Goal: Information Seeking & Learning: Learn about a topic

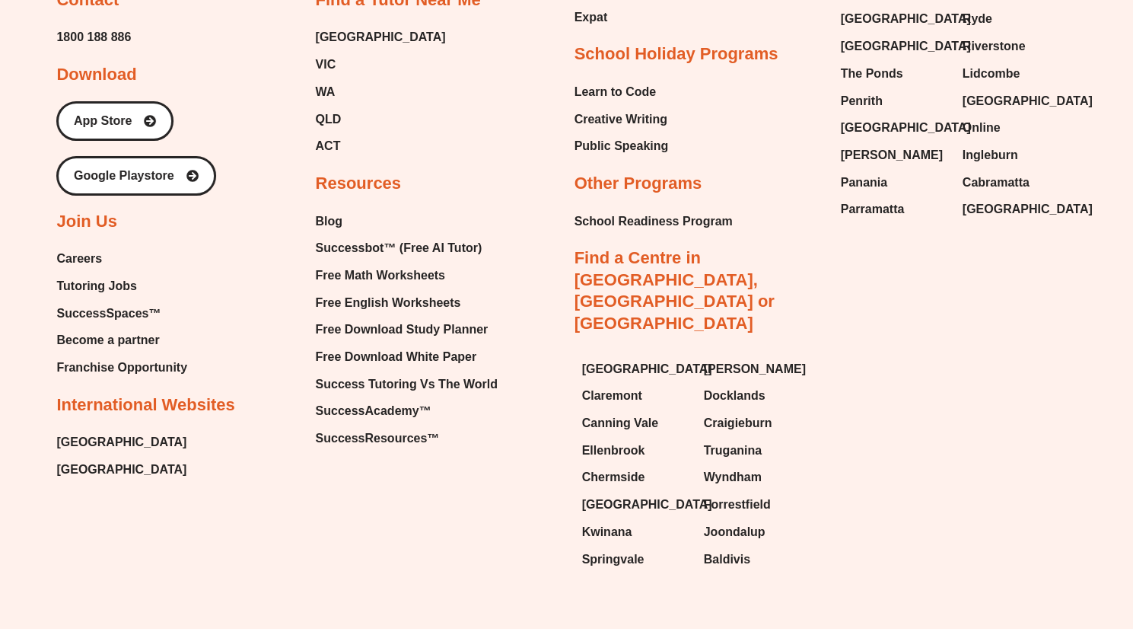
scroll to position [6553, 0]
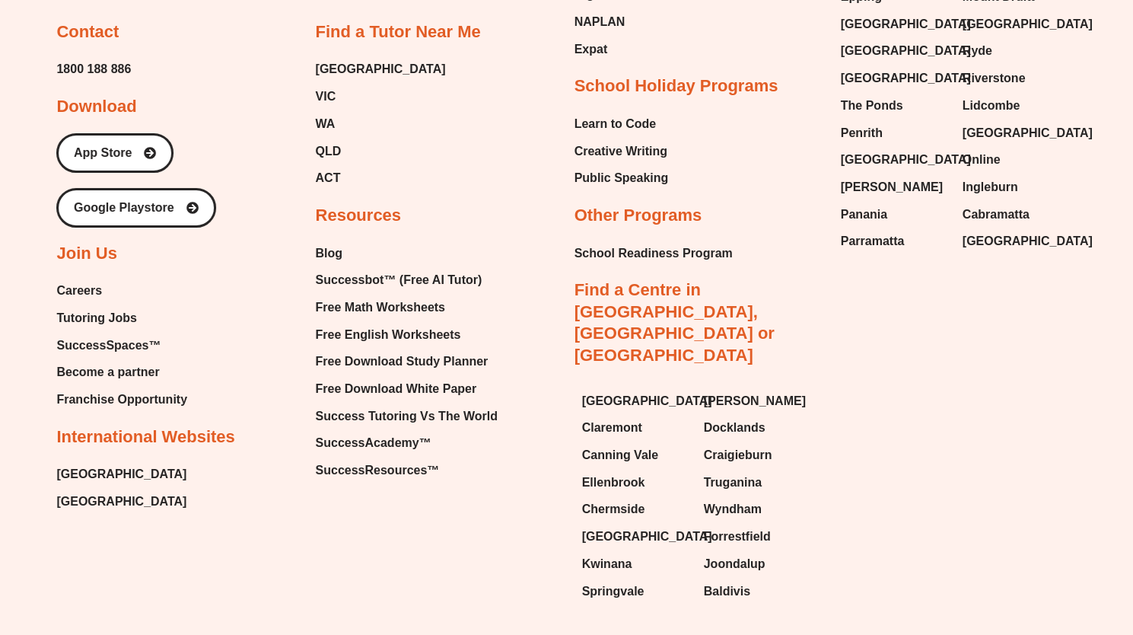
click at [75, 279] on span "Careers" at bounding box center [79, 290] width 46 height 23
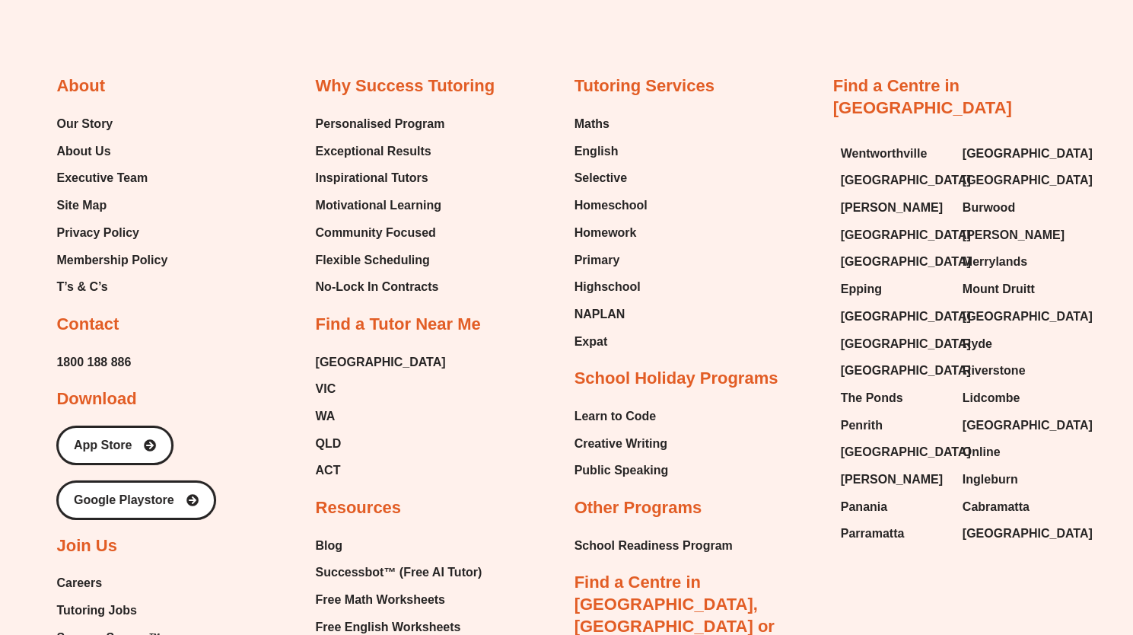
scroll to position [6194, 0]
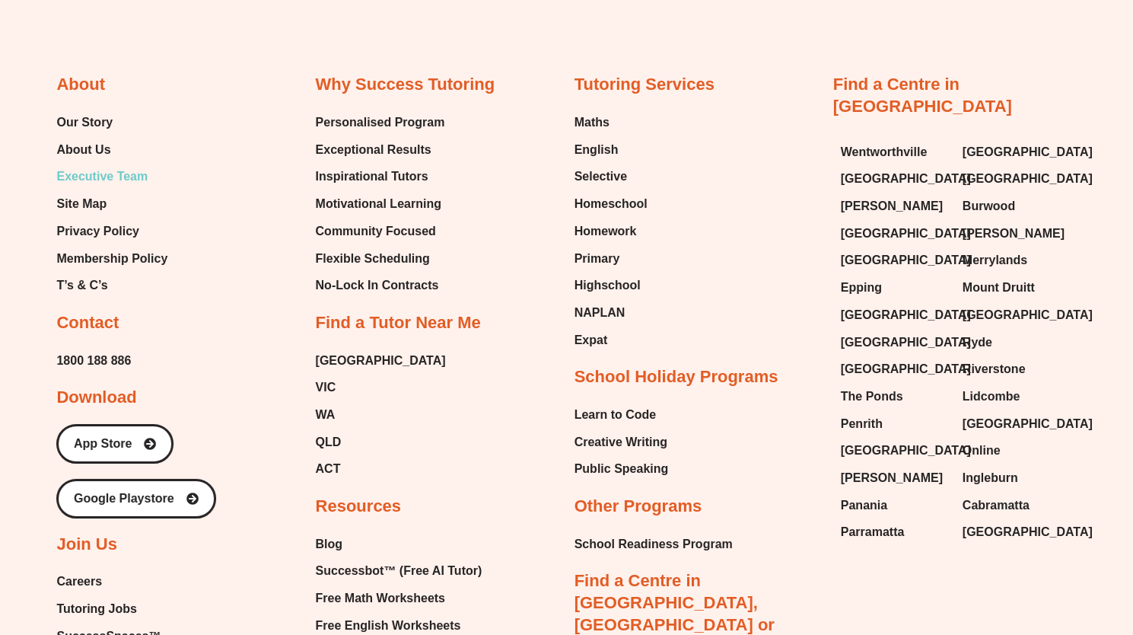
click at [100, 165] on span "Executive Team" at bounding box center [101, 176] width 91 height 23
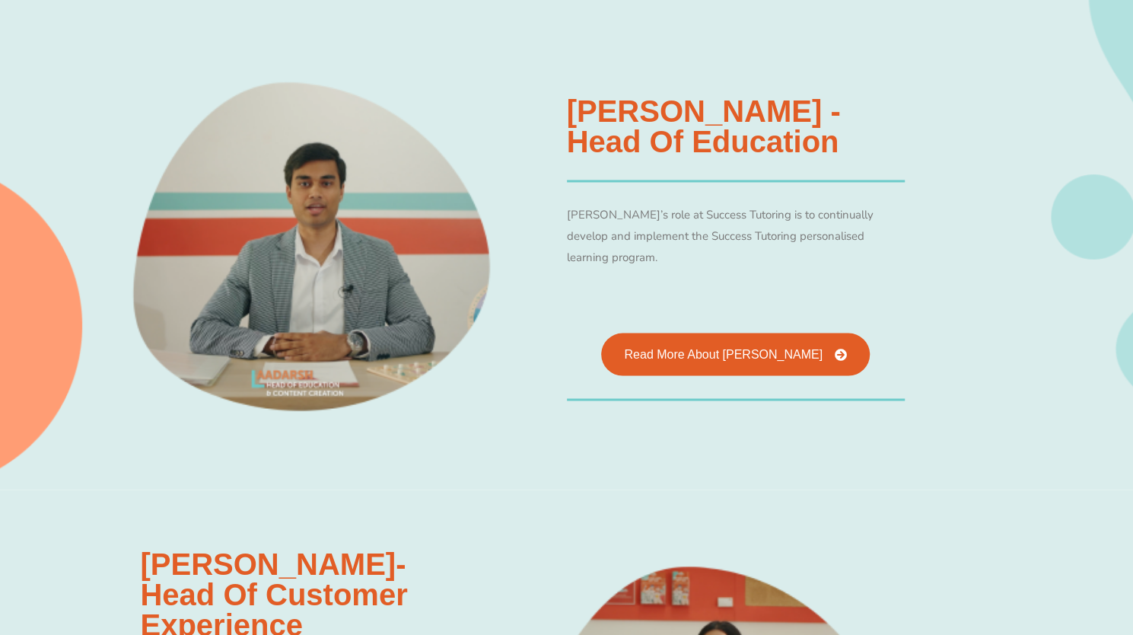
scroll to position [1387, 0]
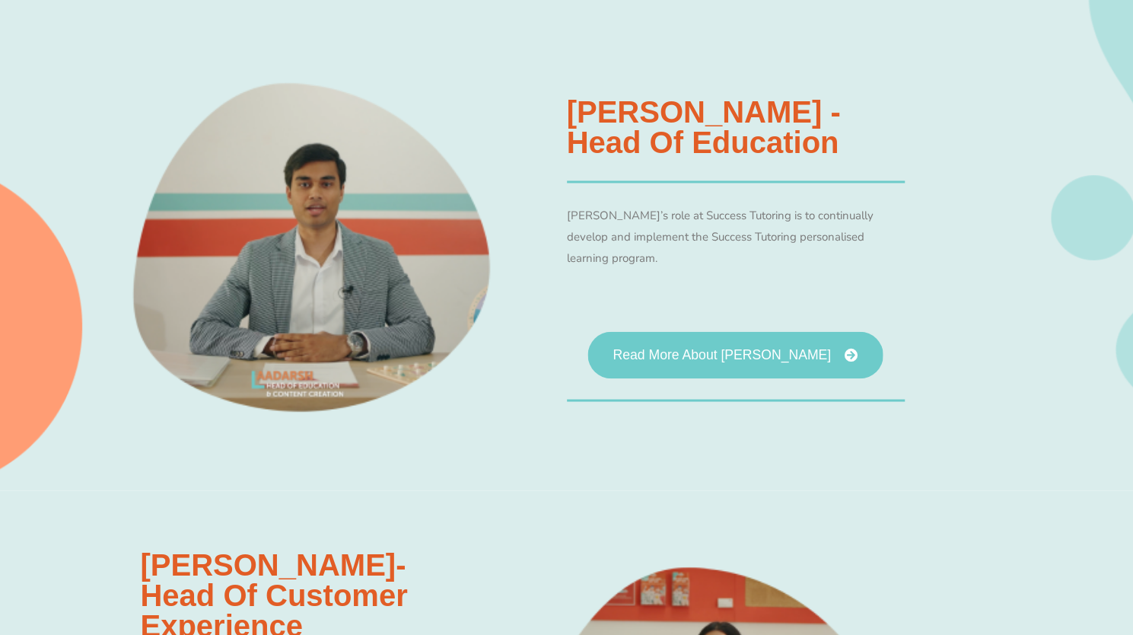
click at [758, 352] on link "Read More About [PERSON_NAME]" at bounding box center [735, 354] width 295 height 47
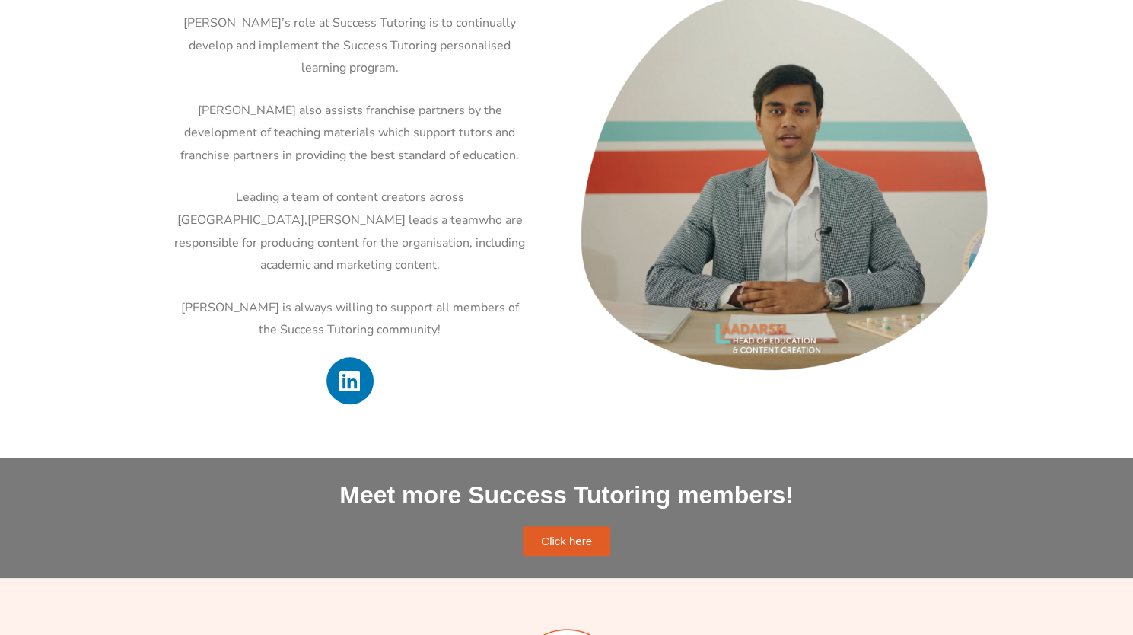
scroll to position [674, 0]
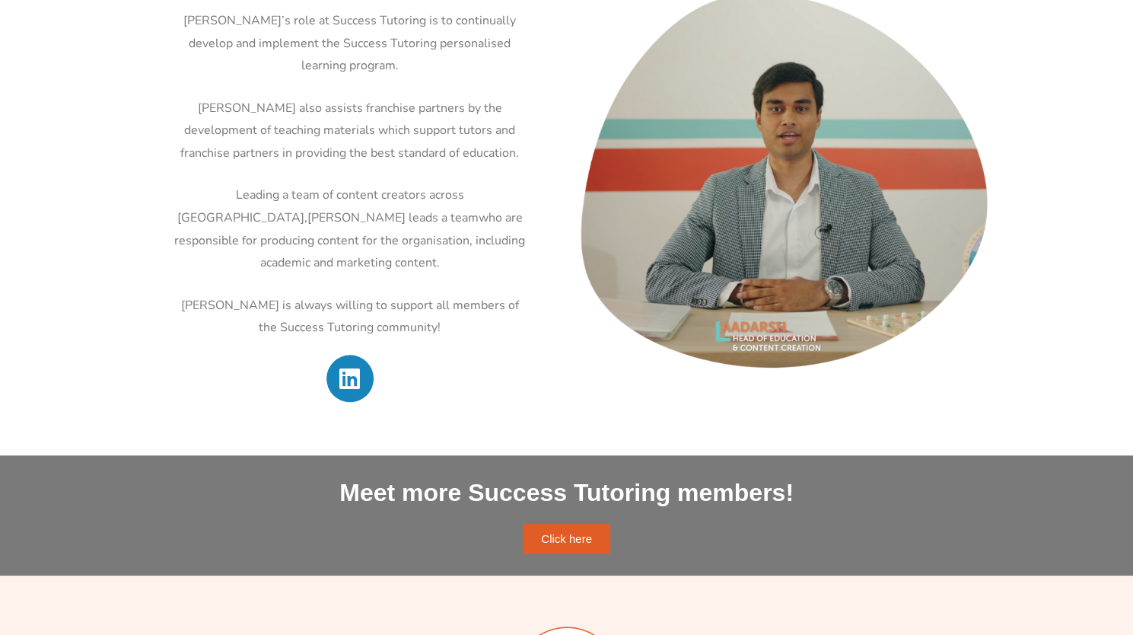
click at [347, 367] on icon at bounding box center [350, 379] width 24 height 24
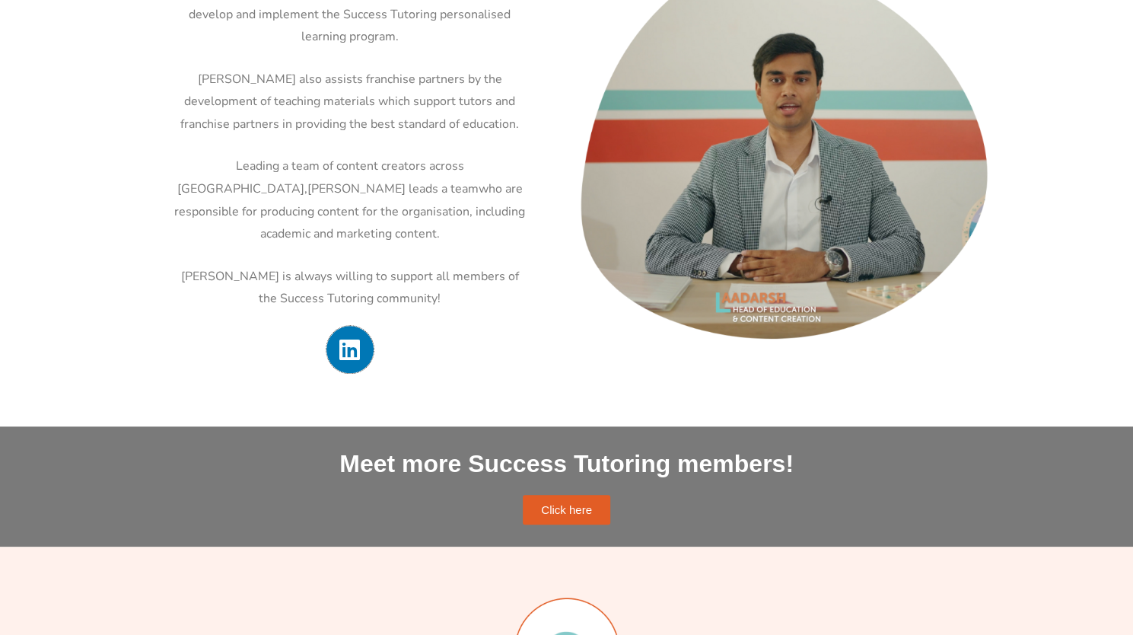
scroll to position [705, 0]
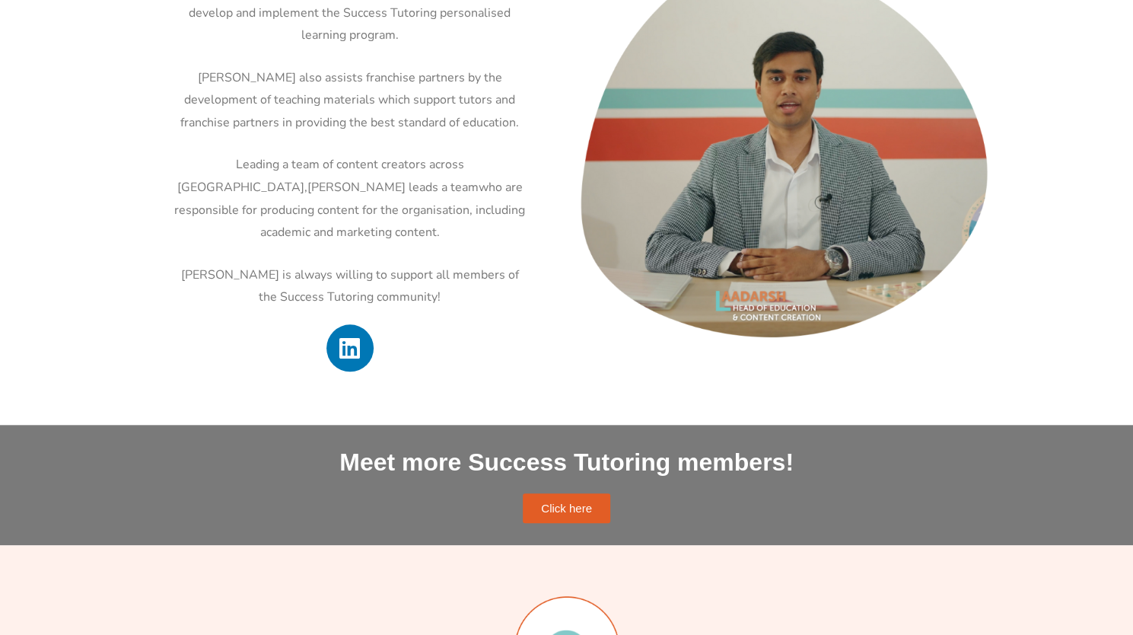
click at [554, 504] on span "Click here" at bounding box center [566, 507] width 51 height 11
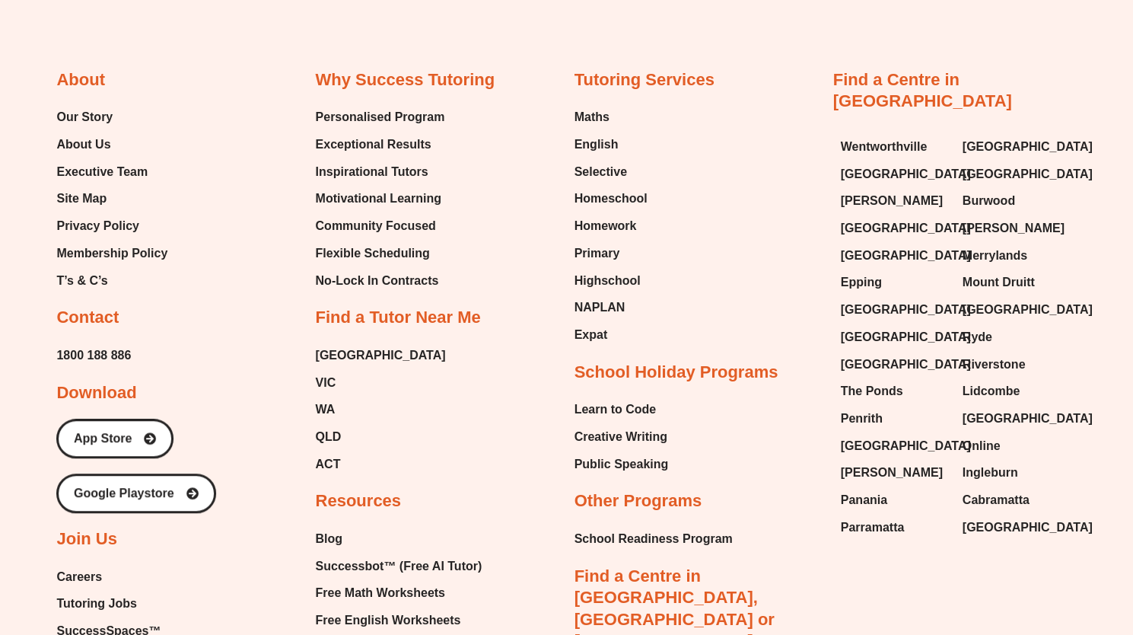
scroll to position [3743, 0]
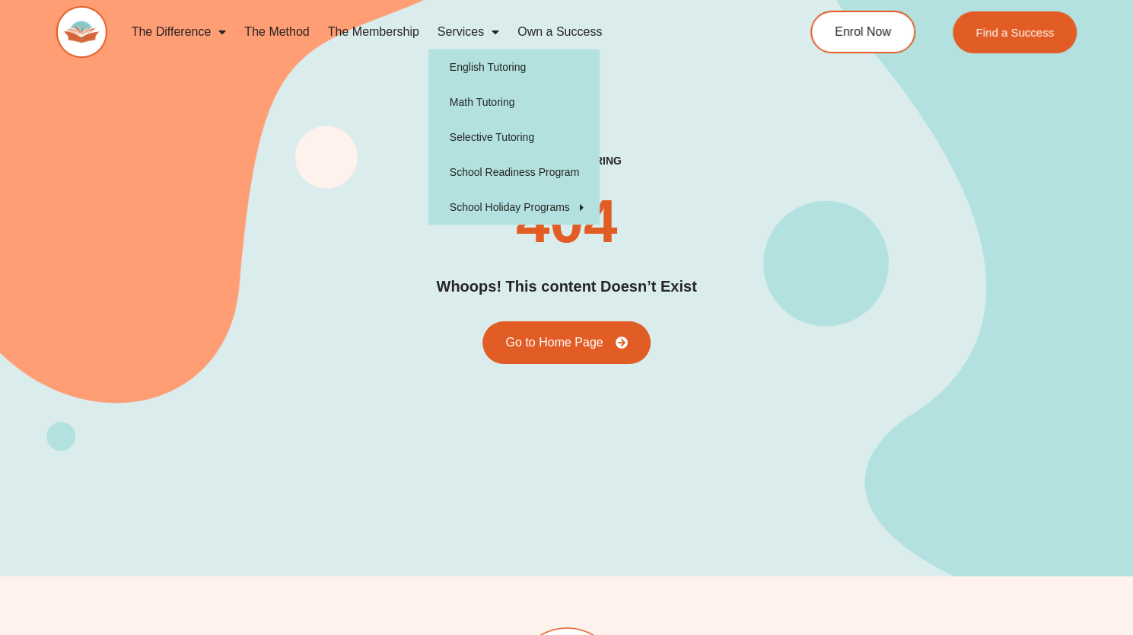
click at [479, 37] on link "Services" at bounding box center [468, 31] width 80 height 35
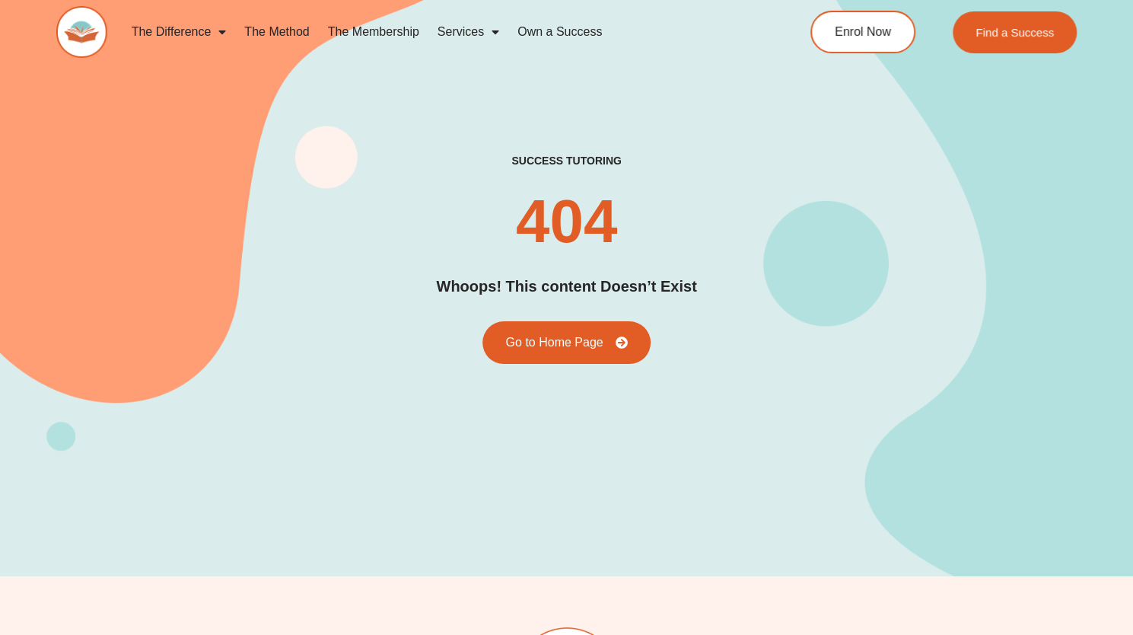
click at [479, 37] on link "Services" at bounding box center [468, 31] width 80 height 35
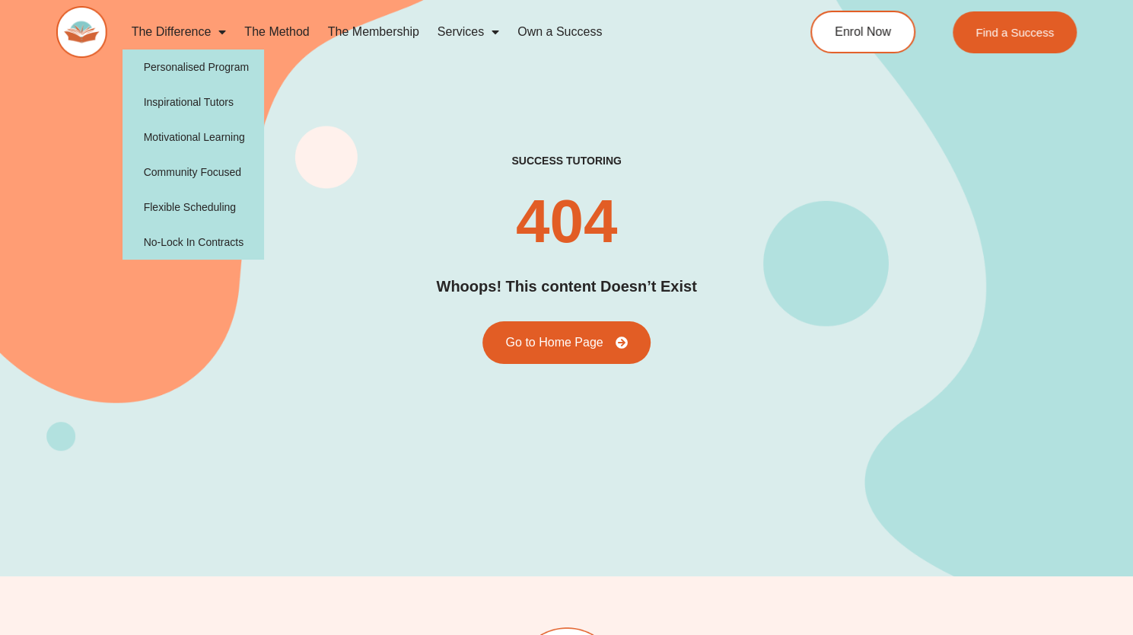
click at [219, 28] on span "Menu" at bounding box center [218, 31] width 15 height 27
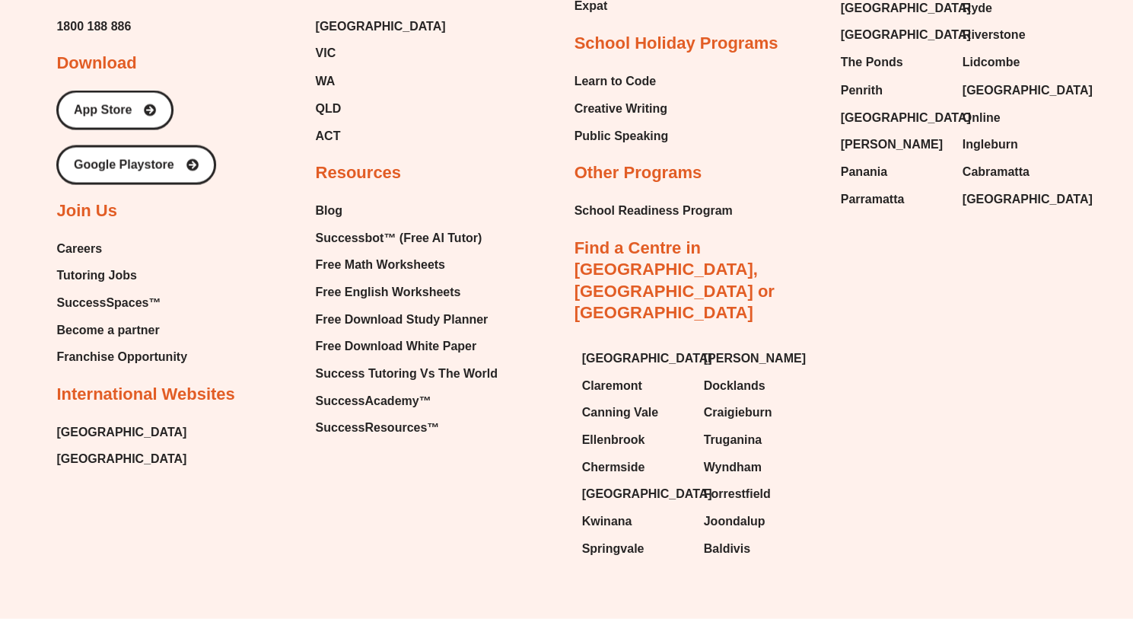
scroll to position [5039, 0]
